Goal: Task Accomplishment & Management: Manage account settings

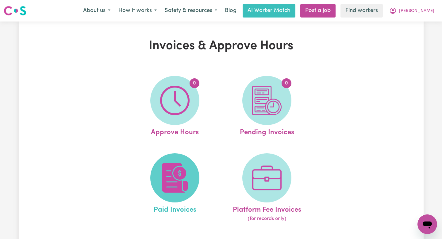
click at [189, 178] on img at bounding box center [174, 177] width 29 height 29
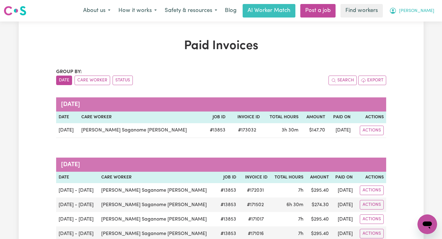
click at [396, 8] on icon "My Account" at bounding box center [392, 10] width 7 height 7
click at [408, 33] on link "Logout" at bounding box center [413, 35] width 48 height 12
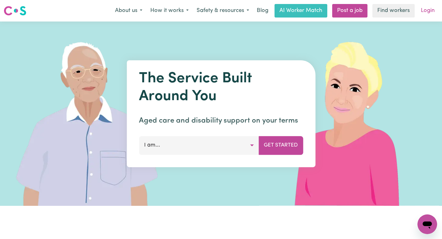
click at [437, 12] on link "Login" at bounding box center [427, 10] width 21 height 13
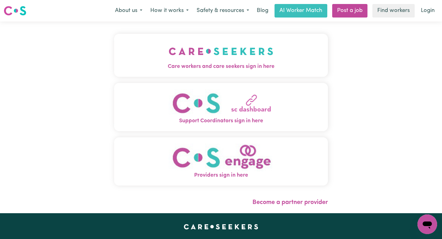
click at [176, 66] on span "Care workers and care seekers sign in here" at bounding box center [221, 67] width 214 height 8
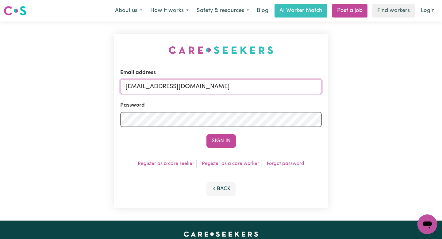
drag, startPoint x: 267, startPoint y: 91, endPoint x: 157, endPoint y: 89, distance: 110.4
click at [157, 89] on input "[EMAIL_ADDRESS][DOMAIN_NAME]" at bounding box center [220, 86] width 201 height 15
type input "superuser~"
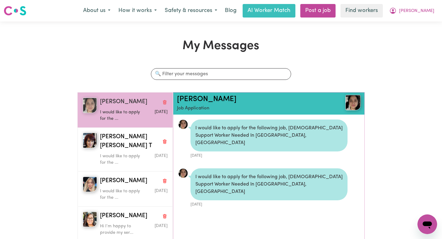
scroll to position [4, 0]
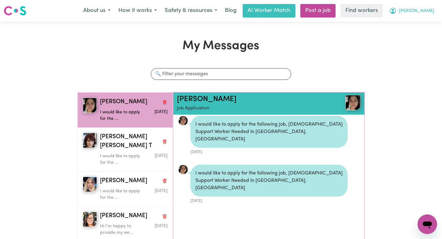
click at [394, 11] on icon "My Account" at bounding box center [393, 10] width 2 height 2
click at [417, 40] on link "Logout" at bounding box center [413, 35] width 48 height 12
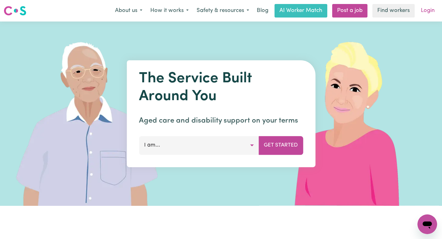
click at [435, 7] on link "Login" at bounding box center [427, 10] width 21 height 13
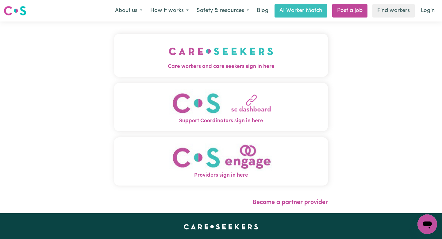
click at [186, 121] on span "Support Coordinators sign in here" at bounding box center [221, 121] width 214 height 8
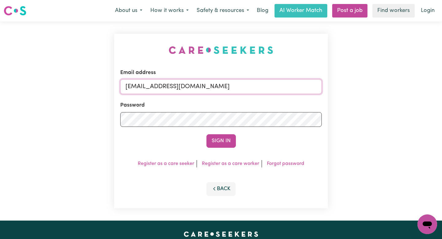
drag, startPoint x: 276, startPoint y: 89, endPoint x: 118, endPoint y: 74, distance: 158.6
click at [118, 74] on div "Email address superuser~IreneFrancoVC@careseekers.com.au Password Sign In Regis…" at bounding box center [221, 121] width 214 height 174
type input "annie@careseekers.com.au"
click at [206, 134] on button "Sign In" at bounding box center [220, 140] width 29 height 13
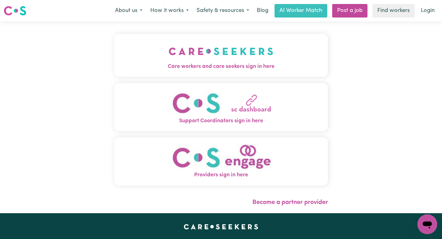
click at [232, 42] on img "Care workers and care seekers sign in here" at bounding box center [221, 51] width 105 height 23
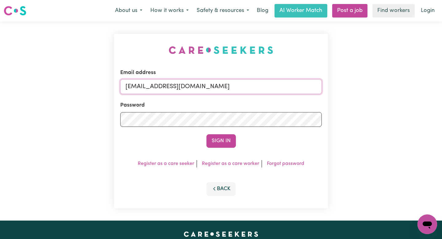
click at [262, 89] on input "superuser~DominicHCHD@careseekers.com.au" at bounding box center [220, 86] width 201 height 15
drag, startPoint x: 282, startPoint y: 85, endPoint x: 262, endPoint y: 83, distance: 19.2
click at [171, 88] on input "superuser~DominicHCHD@careseekers.com.au" at bounding box center [220, 86] width 201 height 15
click at [264, 86] on input "superuser~DominicHCHD@careseekers.com.au" at bounding box center [220, 86] width 201 height 15
drag, startPoint x: 268, startPoint y: 86, endPoint x: 158, endPoint y: 87, distance: 109.8
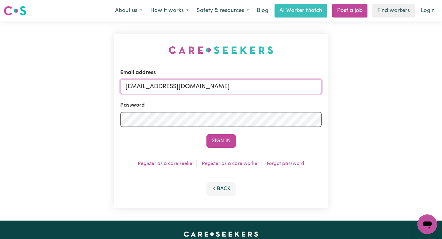
click at [158, 87] on input "superuser~DominicHCHD@careseekers.com.au" at bounding box center [220, 86] width 201 height 15
paste input "IreneFrancoVC"
type input "[EMAIL_ADDRESS][DOMAIN_NAME]"
click at [206, 134] on button "Sign In" at bounding box center [220, 140] width 29 height 13
